Goal: Task Accomplishment & Management: Use online tool/utility

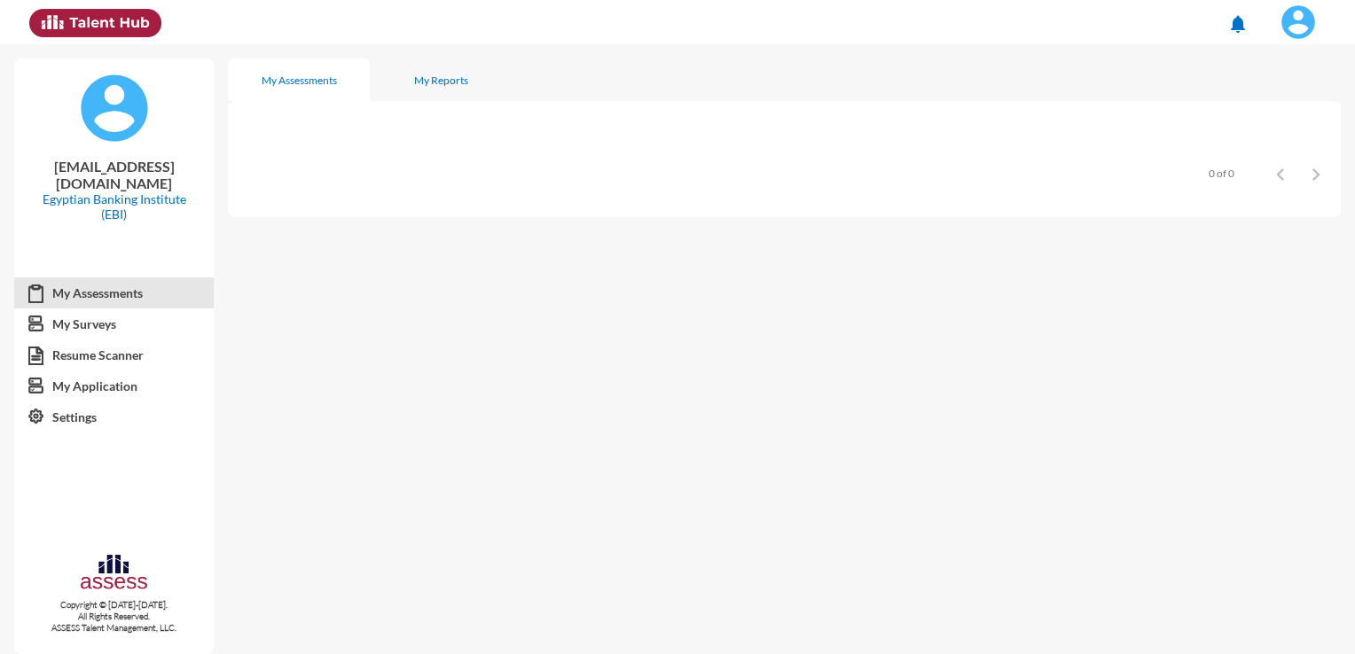
click at [1298, 30] on img at bounding box center [1297, 21] width 35 height 35
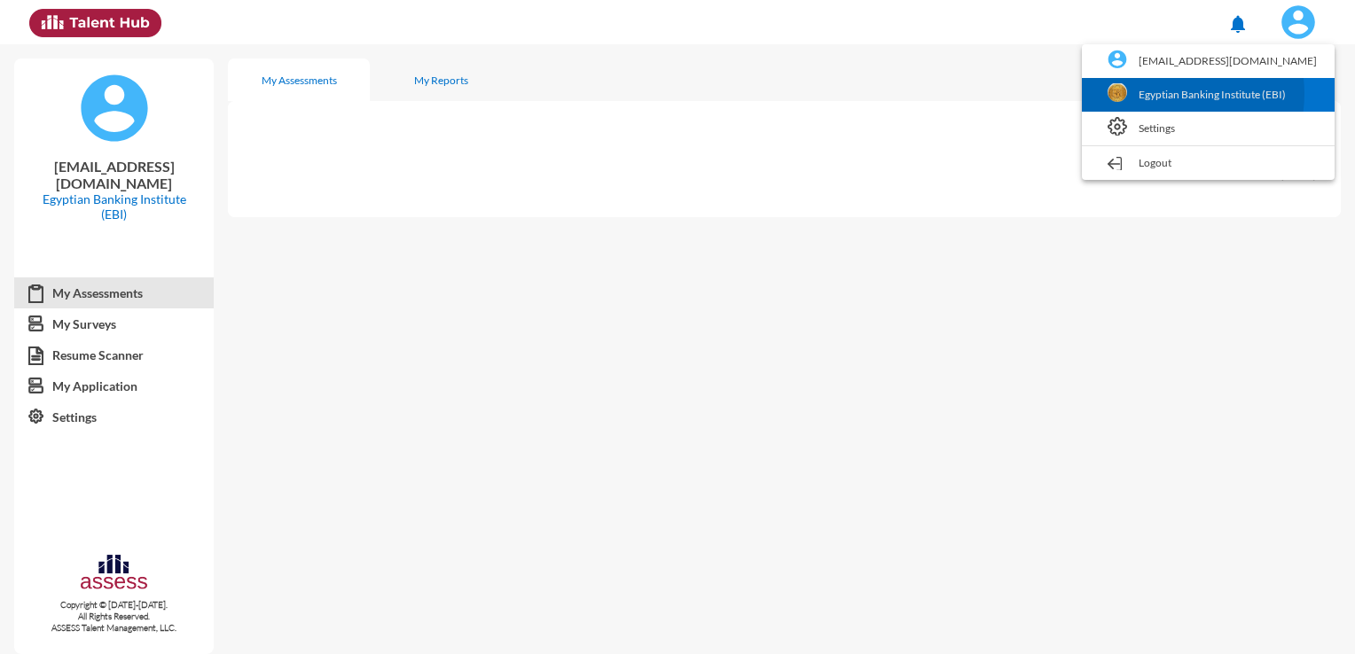
click at [1206, 94] on link "Egyptian Banking Institute (EBI)" at bounding box center [1208, 95] width 235 height 34
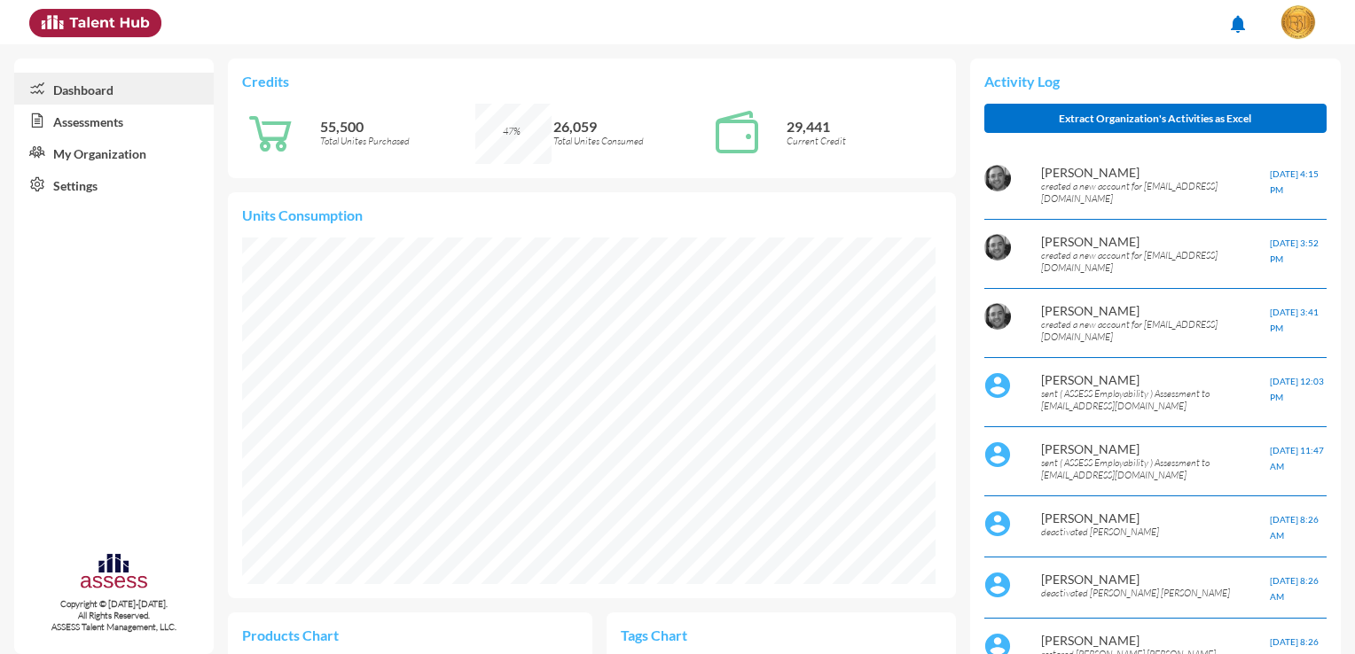
scroll to position [159, 318]
click at [128, 124] on link "Assessments" at bounding box center [114, 121] width 200 height 32
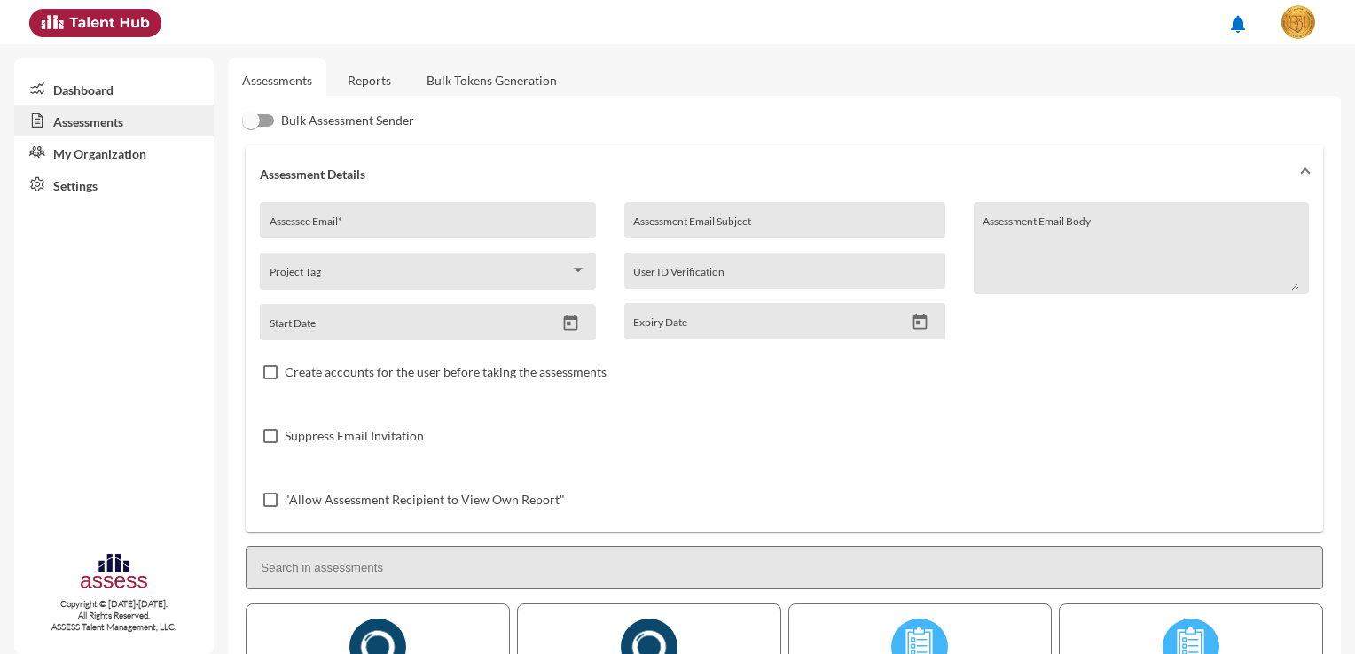
click at [389, 83] on link "Reports" at bounding box center [369, 80] width 72 height 43
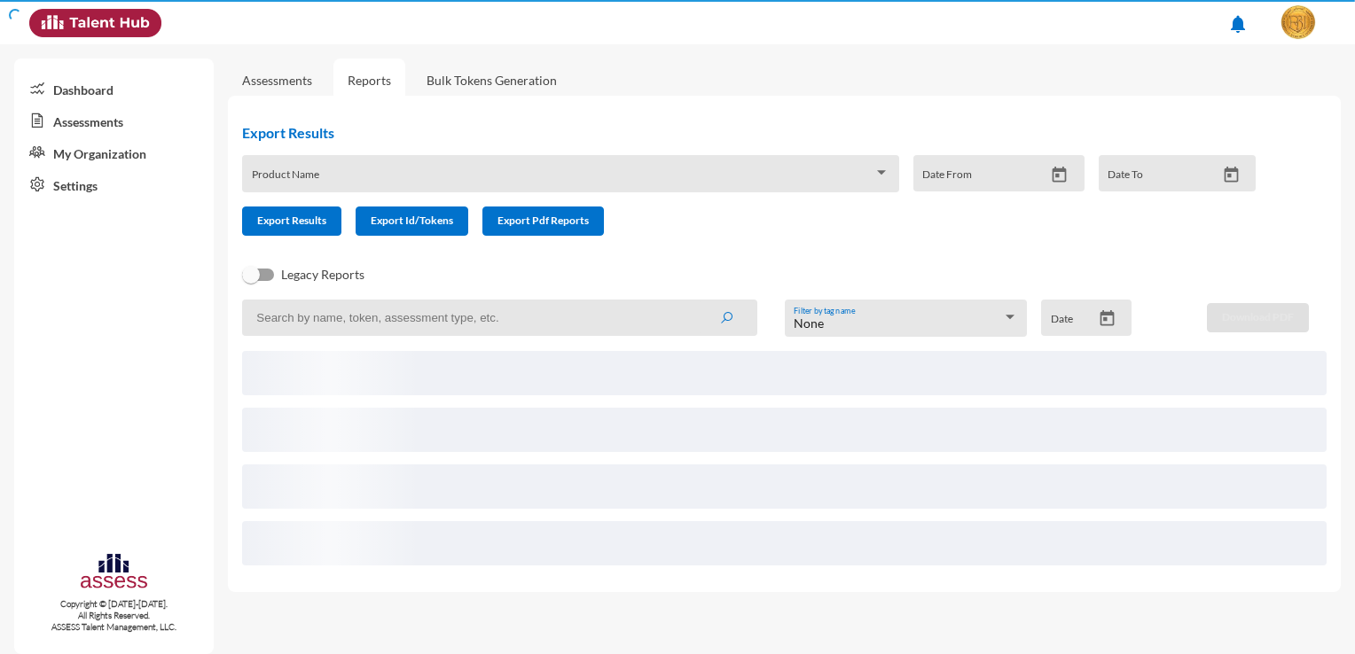
click at [461, 83] on link "Bulk Tokens Generation" at bounding box center [491, 80] width 159 height 43
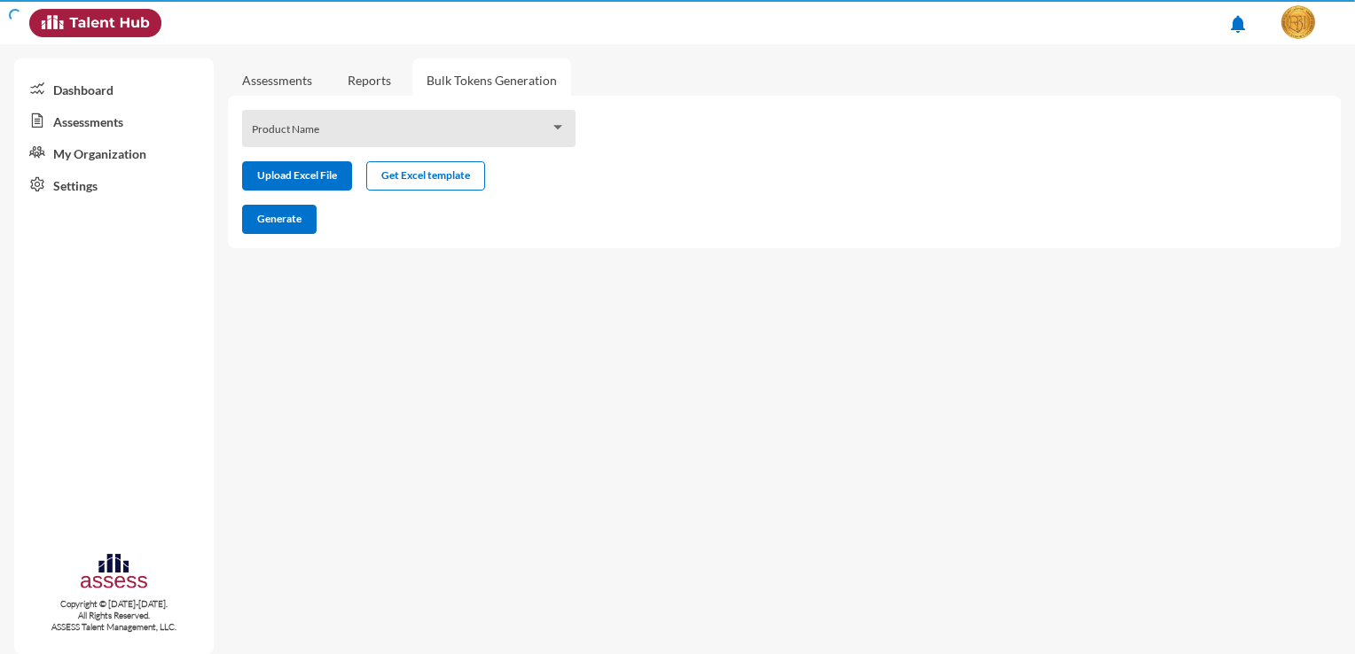
click at [521, 121] on div "Product Name" at bounding box center [409, 133] width 315 height 27
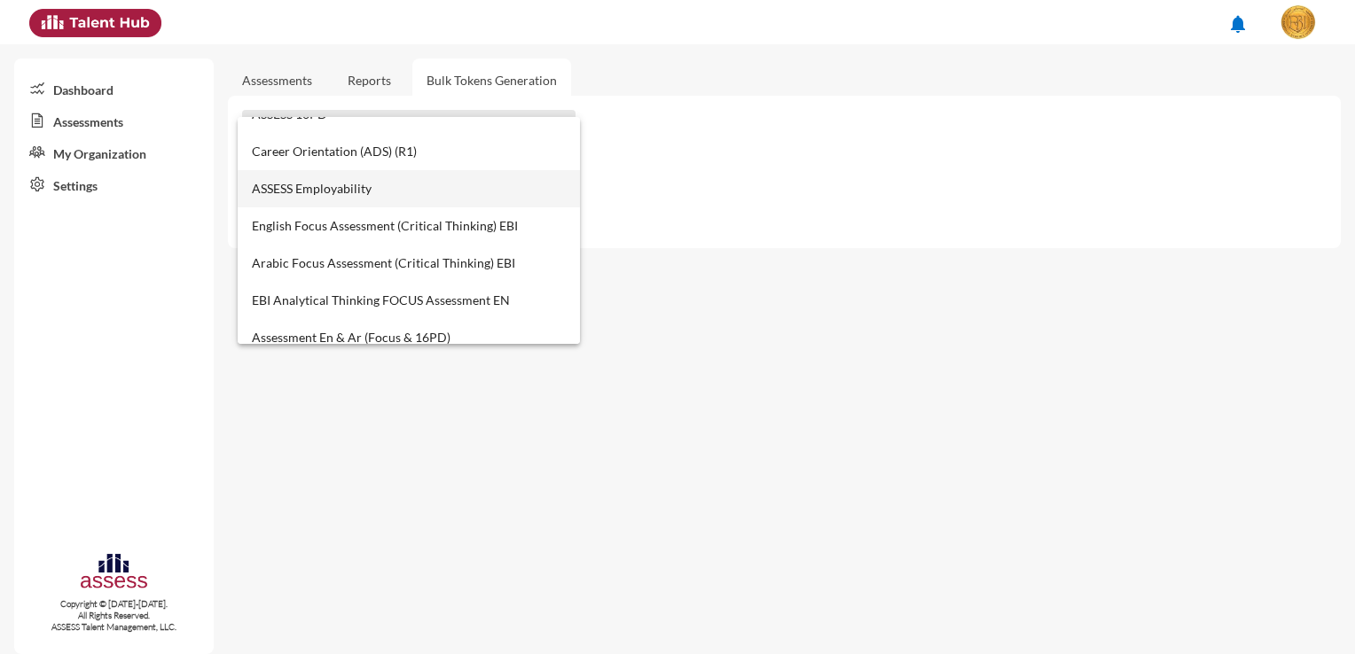
scroll to position [709, 0]
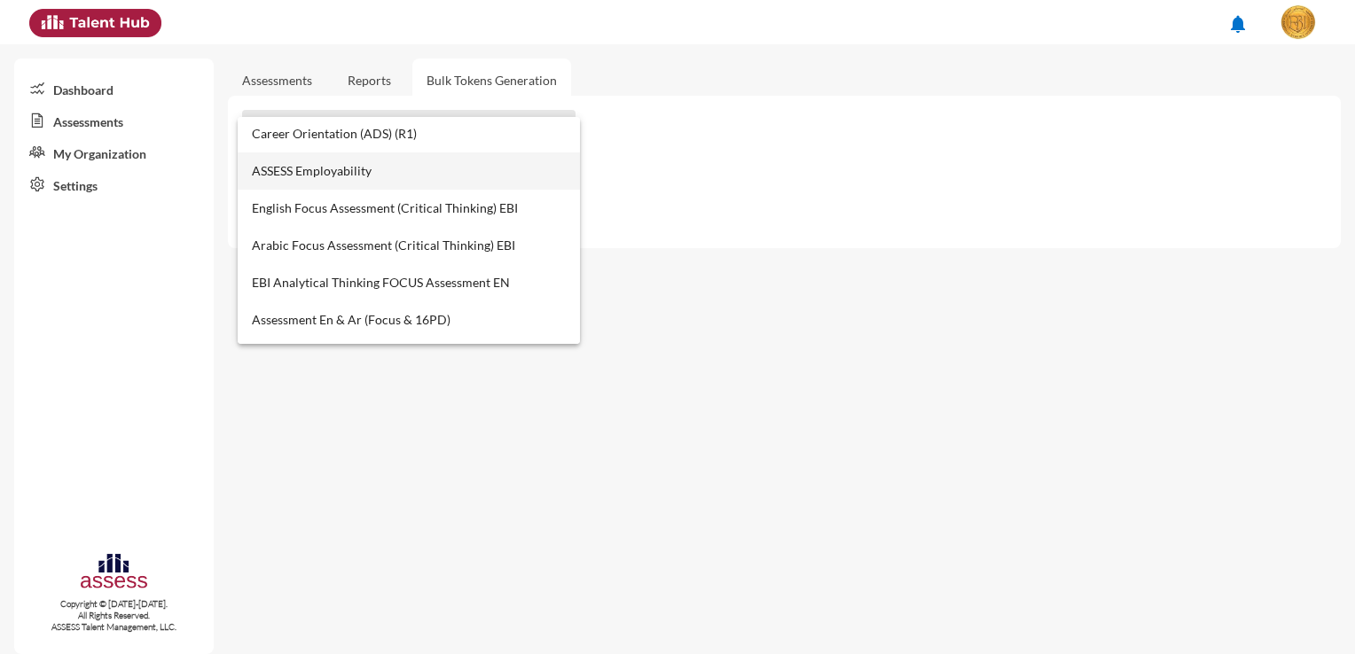
click at [358, 159] on span "ASSESS Employability" at bounding box center [409, 171] width 315 height 37
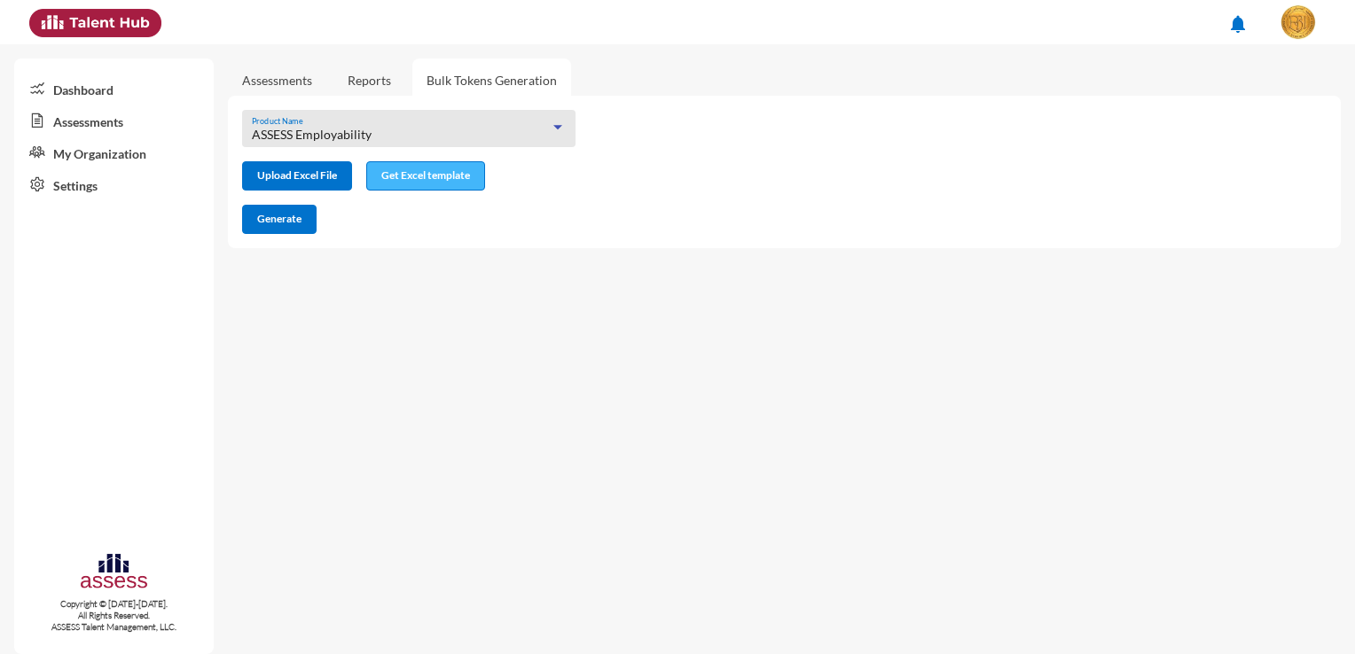
click at [419, 172] on span "Get Excel template" at bounding box center [425, 174] width 89 height 13
click at [472, 334] on mat-sidenav-content "Assessments Reports Bulk Tokens Generation ASSESS Employability Product Name Up…" at bounding box center [791, 349] width 1127 height 610
click at [304, 173] on input "file" at bounding box center [297, 177] width 108 height 19
type input "C:\fakepath\excel (16).xlsx"
click at [259, 213] on button "Generate" at bounding box center [279, 219] width 74 height 29
